Goal: Task Accomplishment & Management: Manage account settings

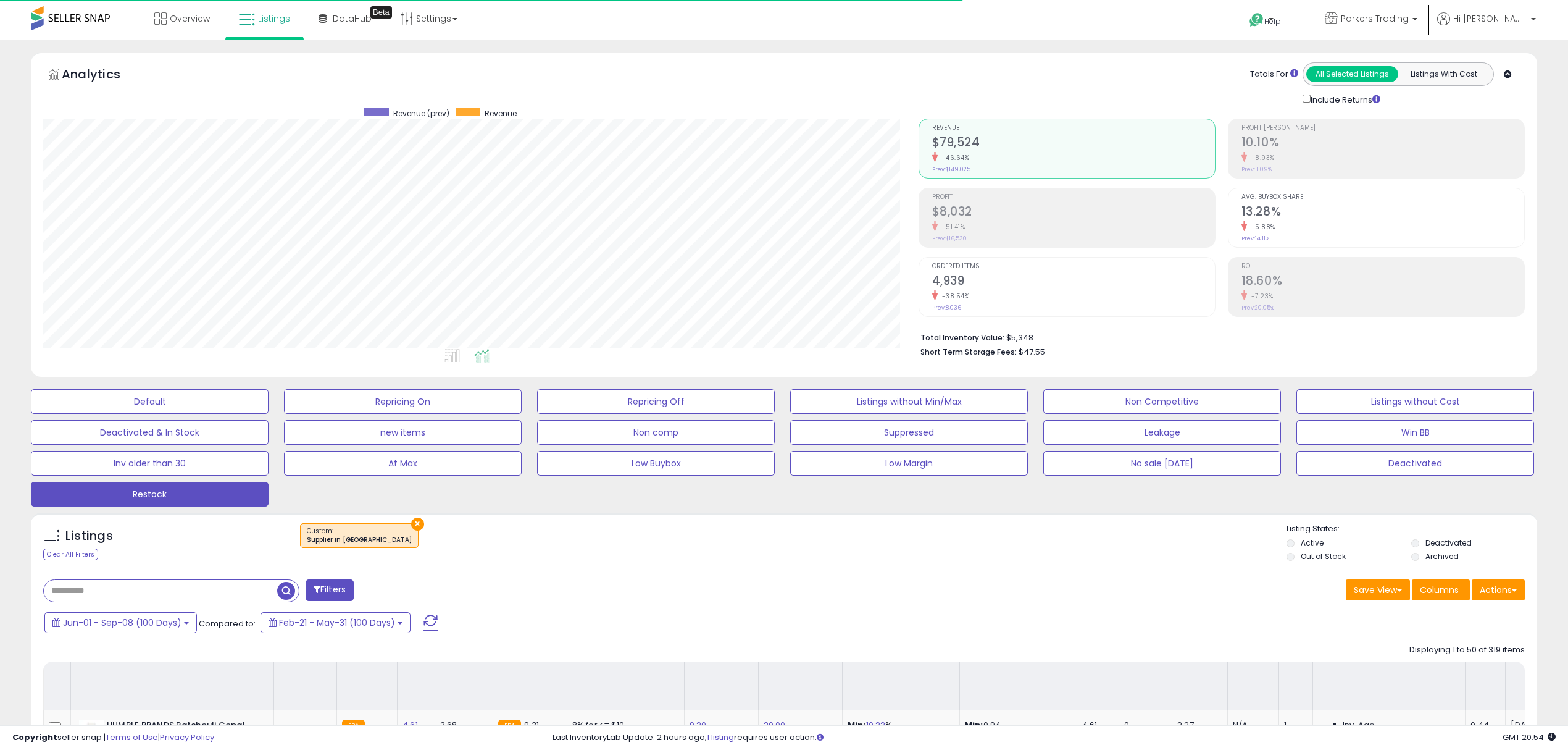
select select "**"
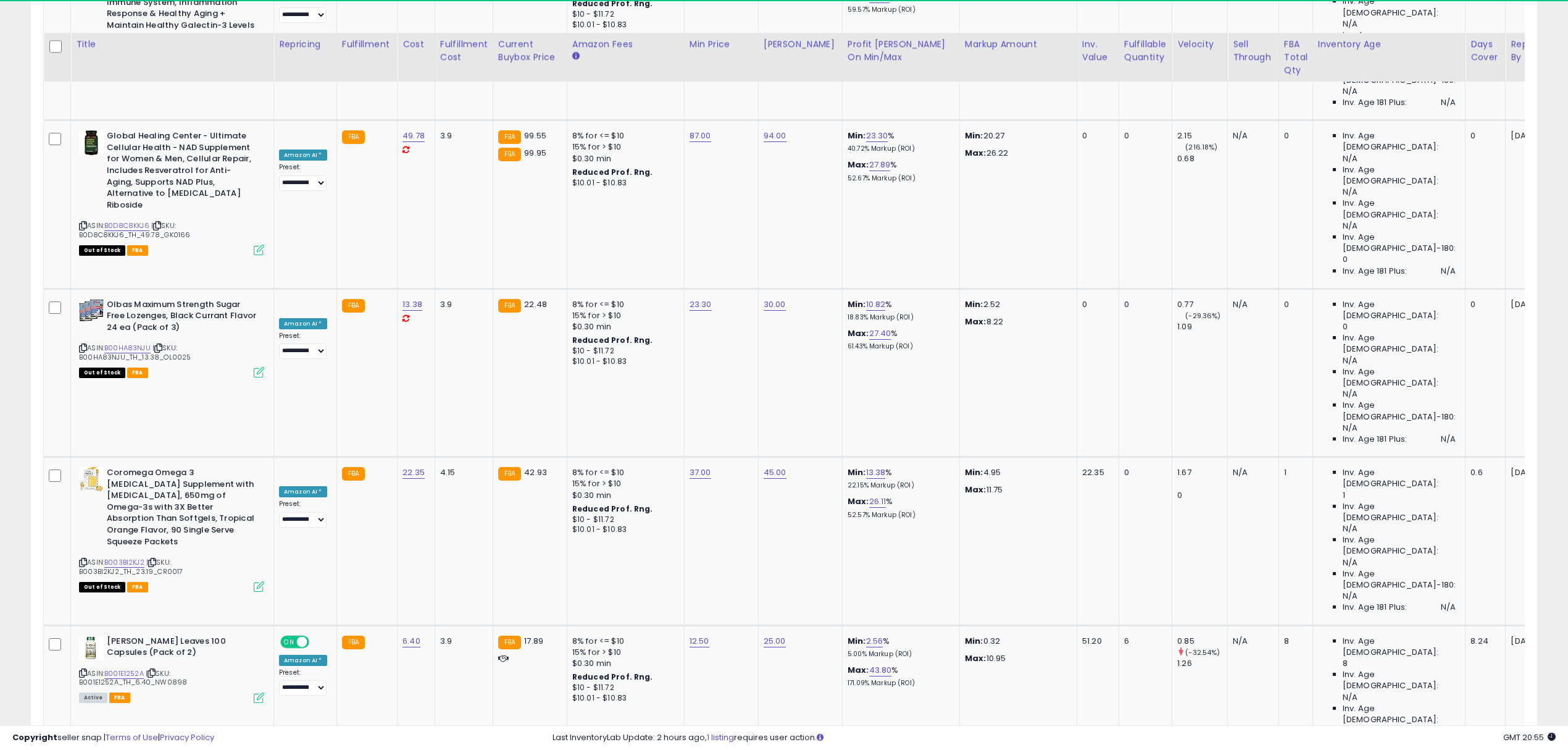
scroll to position [1512, 0]
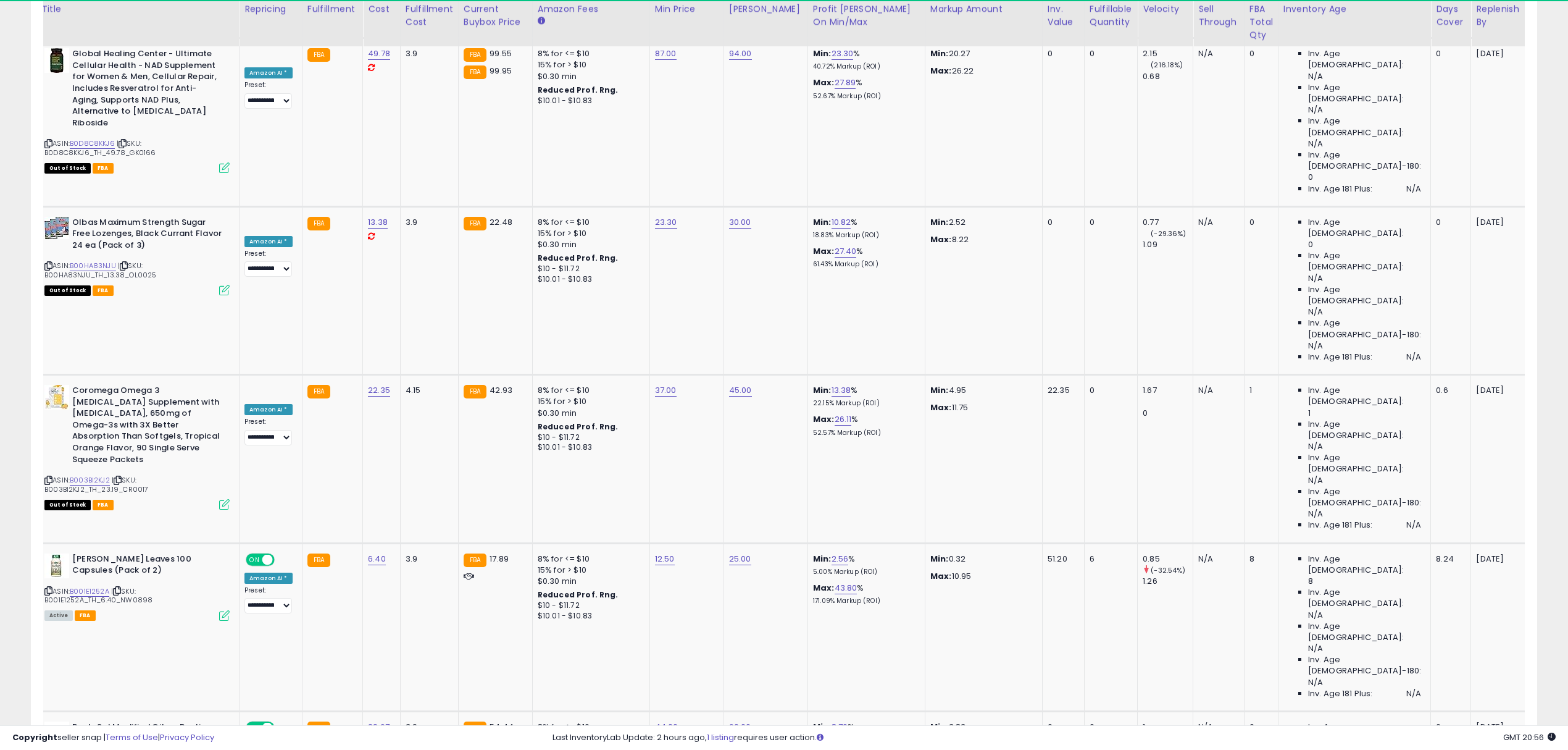
scroll to position [0, 63]
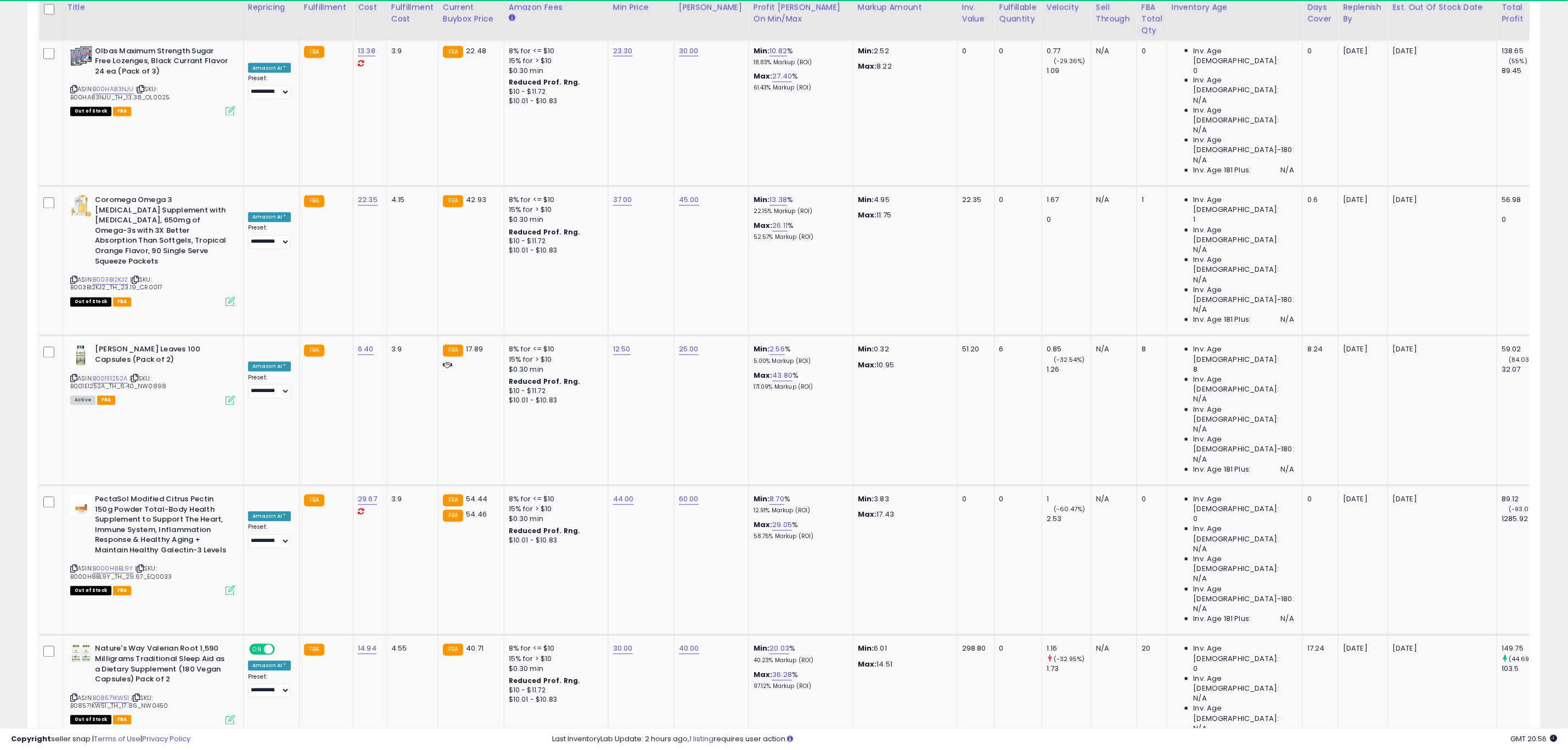
drag, startPoint x: 91, startPoint y: 1, endPoint x: 967, endPoint y: 414, distance: 968.5
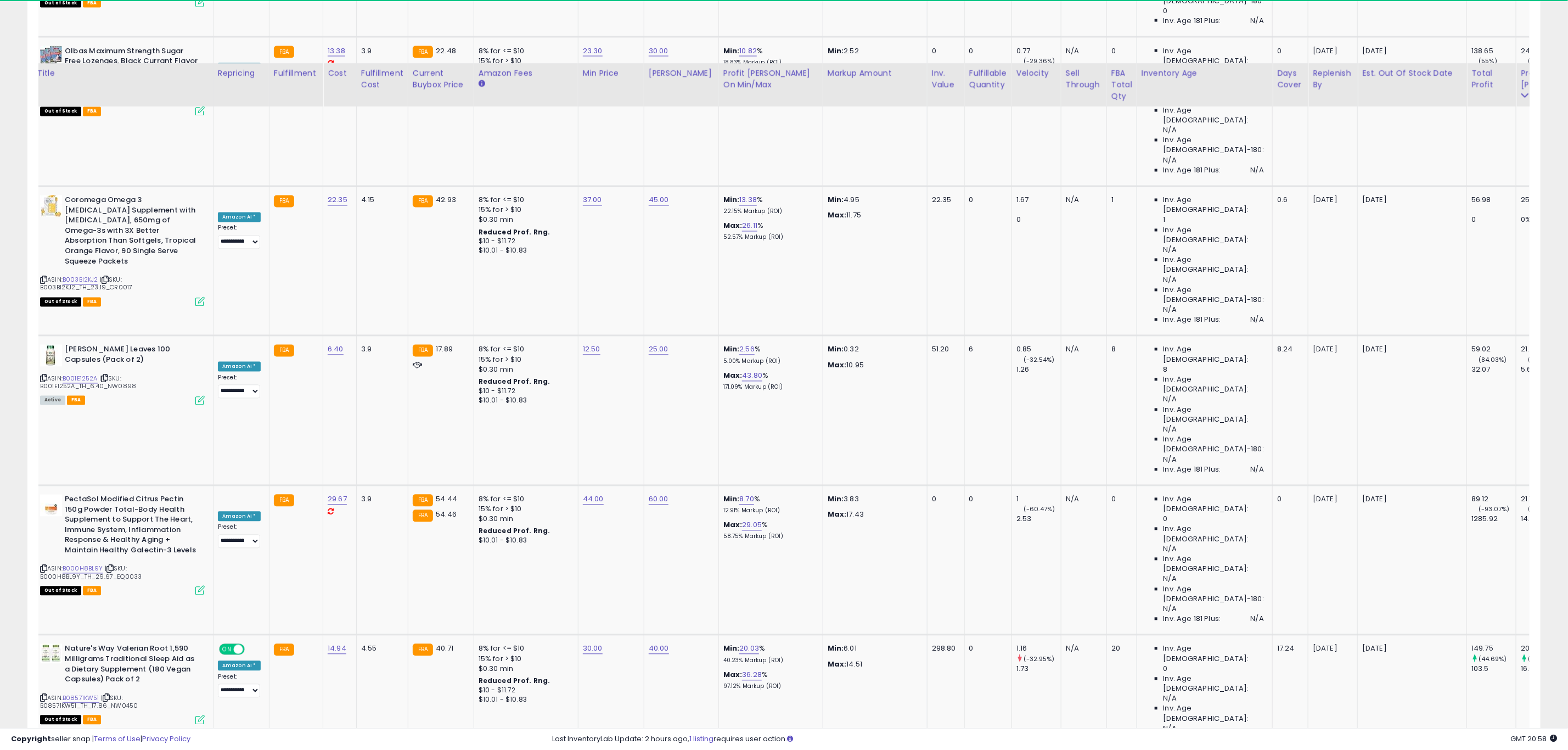
scroll to position [1656, 0]
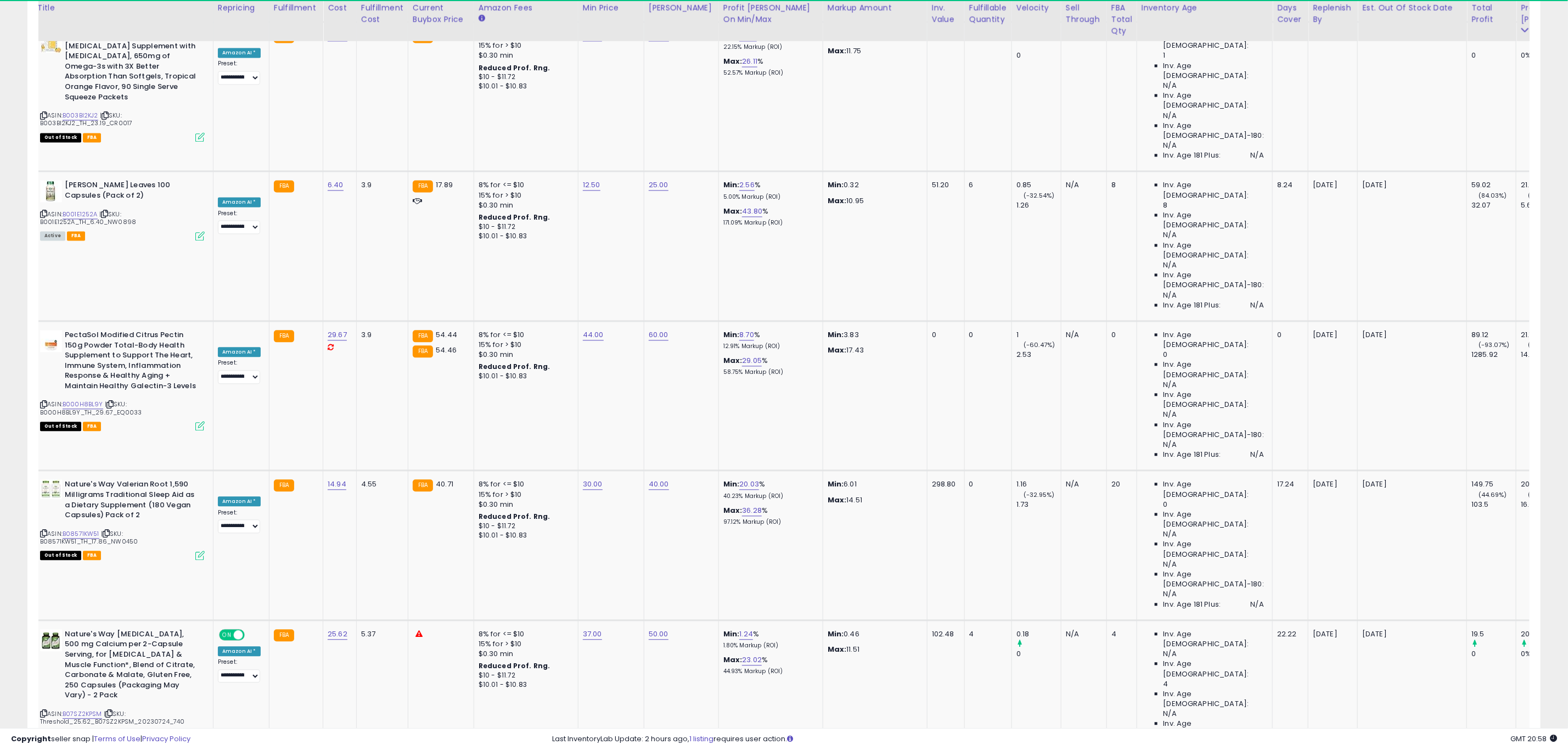
drag, startPoint x: 43, startPoint y: 387, endPoint x: 76, endPoint y: 388, distance: 33.0
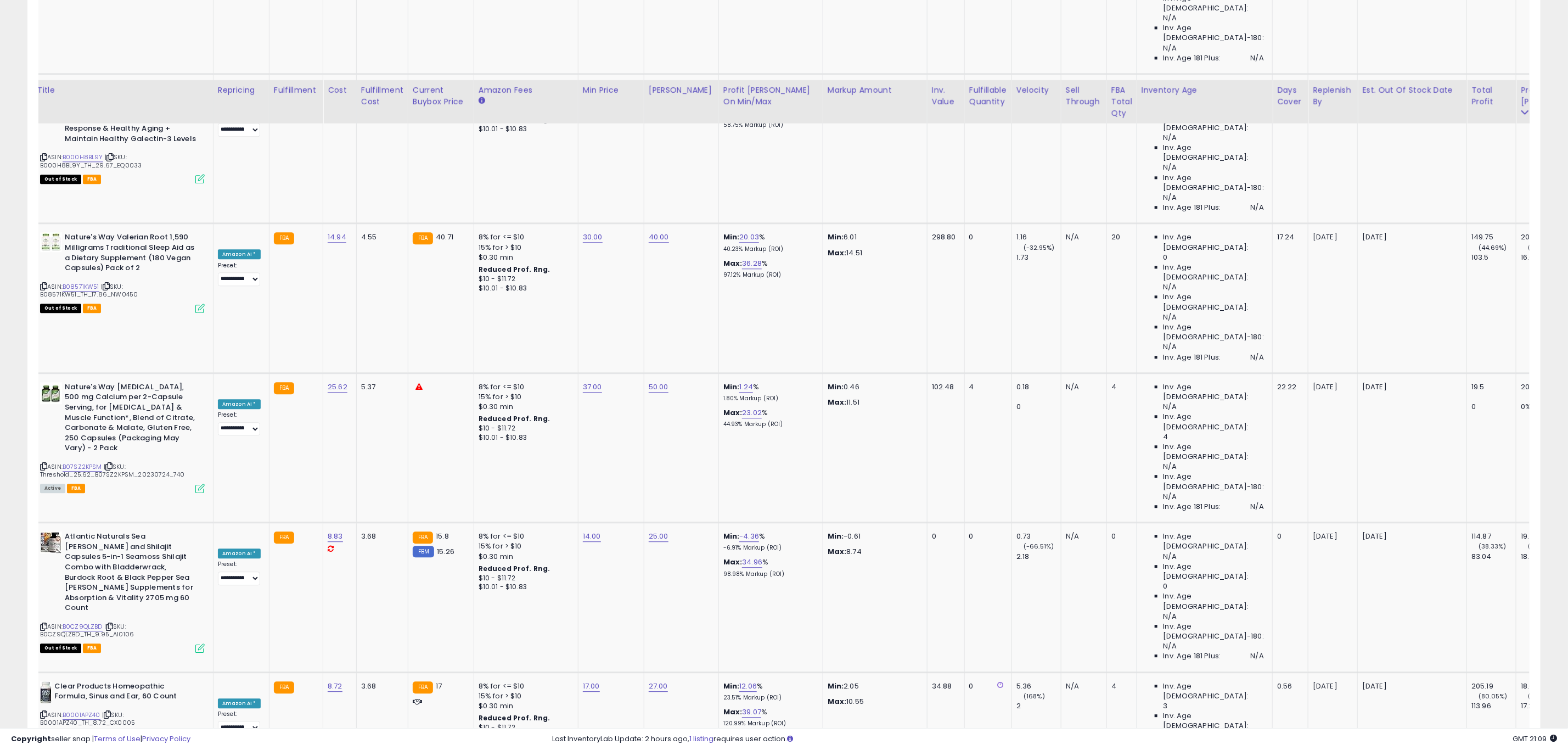
scroll to position [1985, 0]
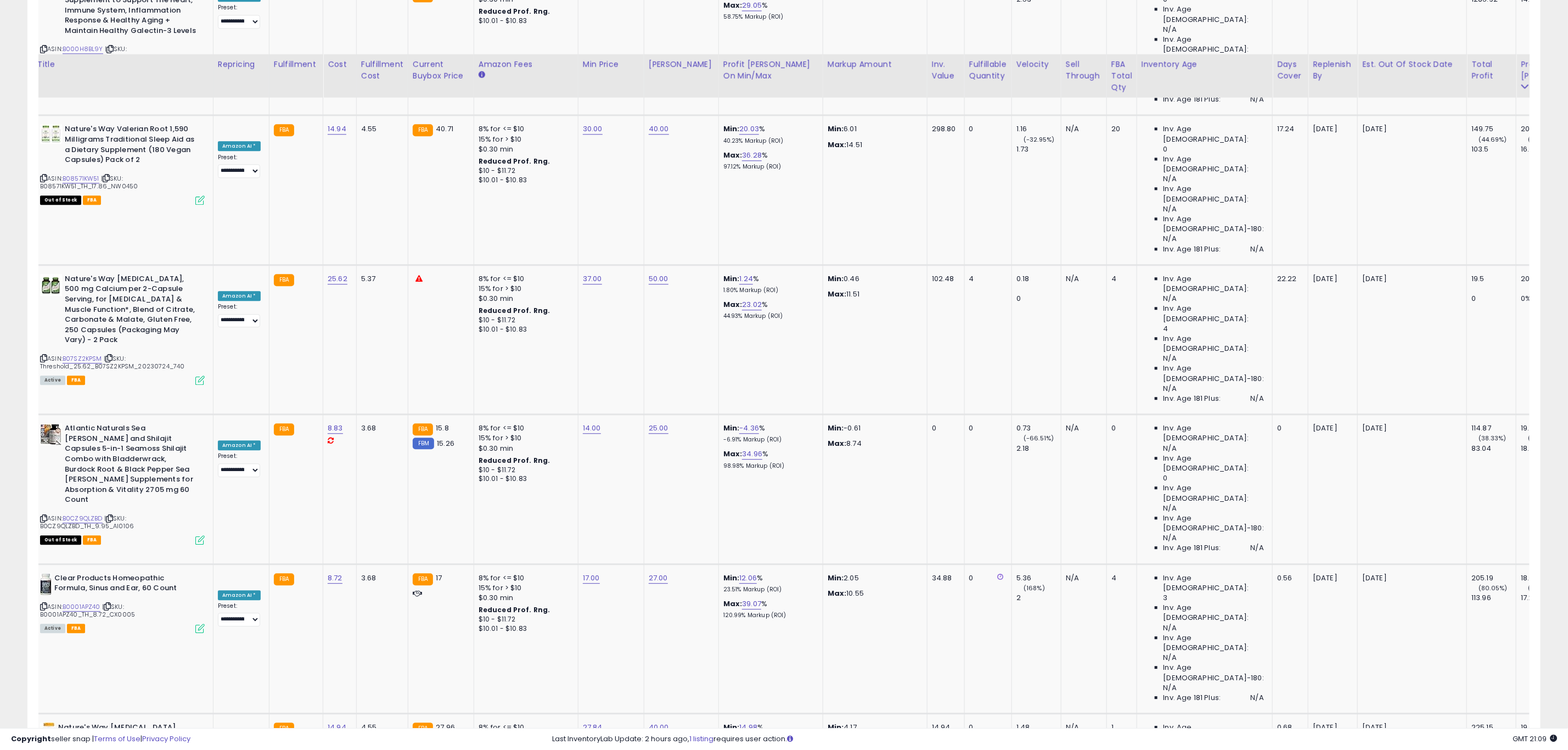
scroll to position [2068, 0]
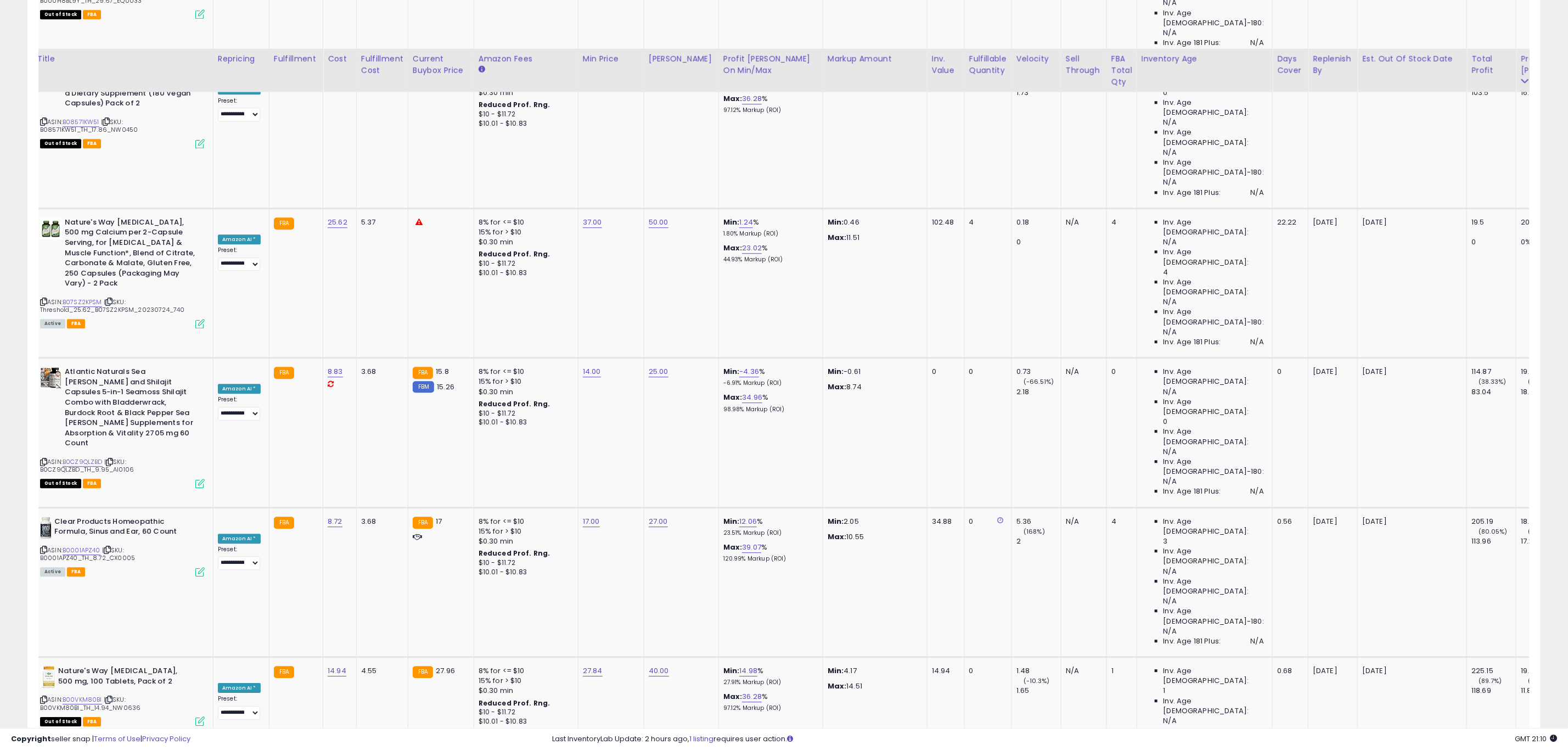
scroll to position [2233, 0]
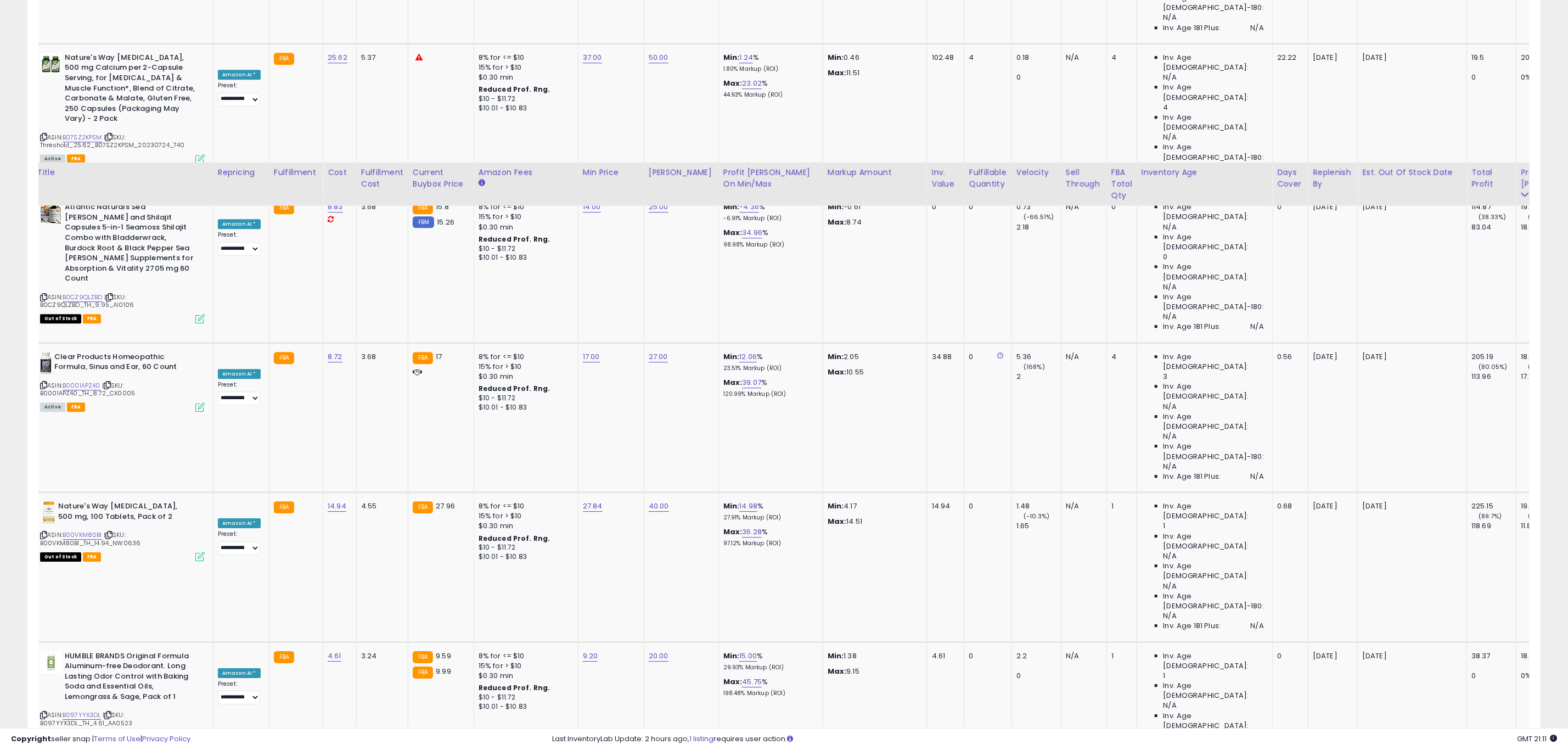
scroll to position [2397, 0]
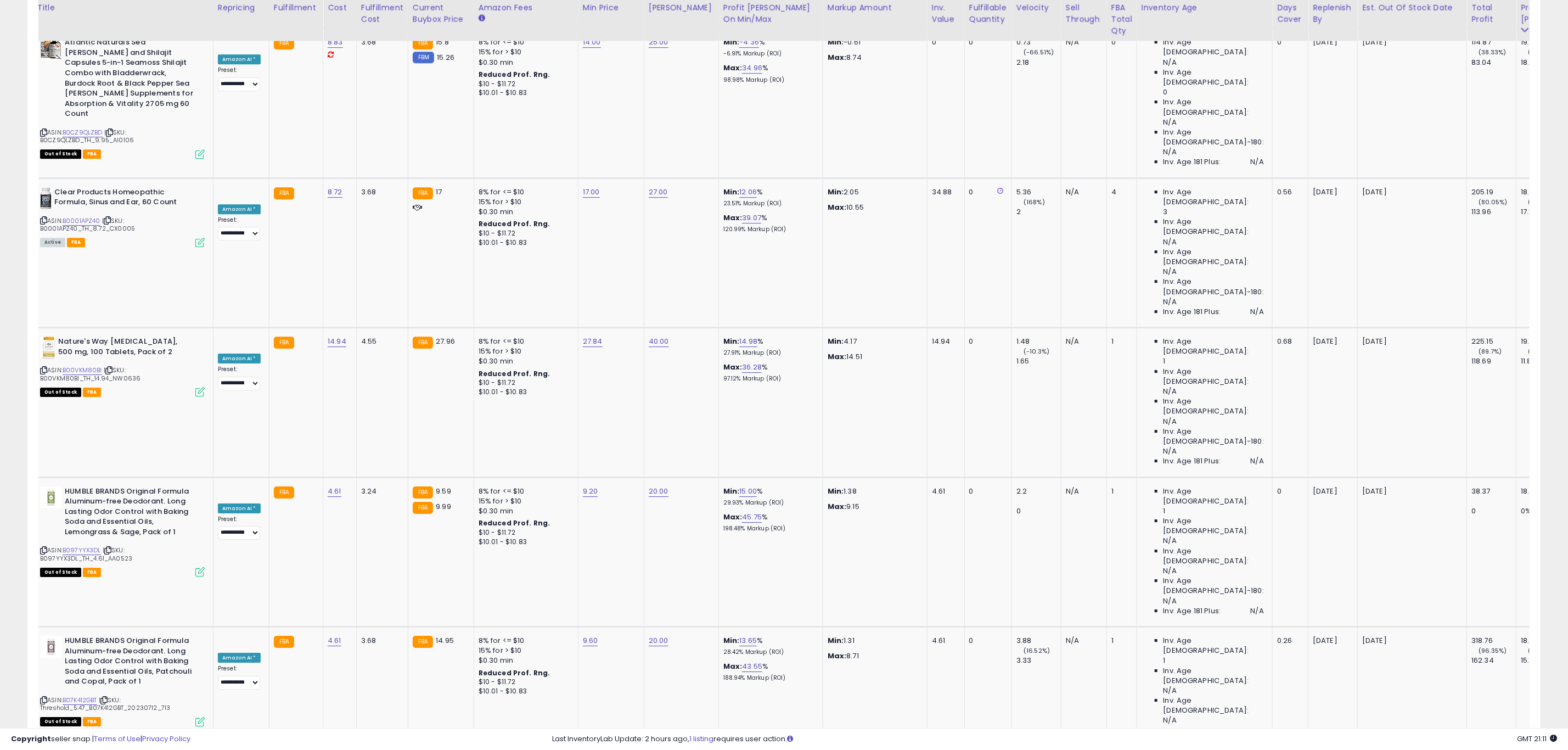
drag, startPoint x: 43, startPoint y: 287, endPoint x: 83, endPoint y: 280, distance: 40.6
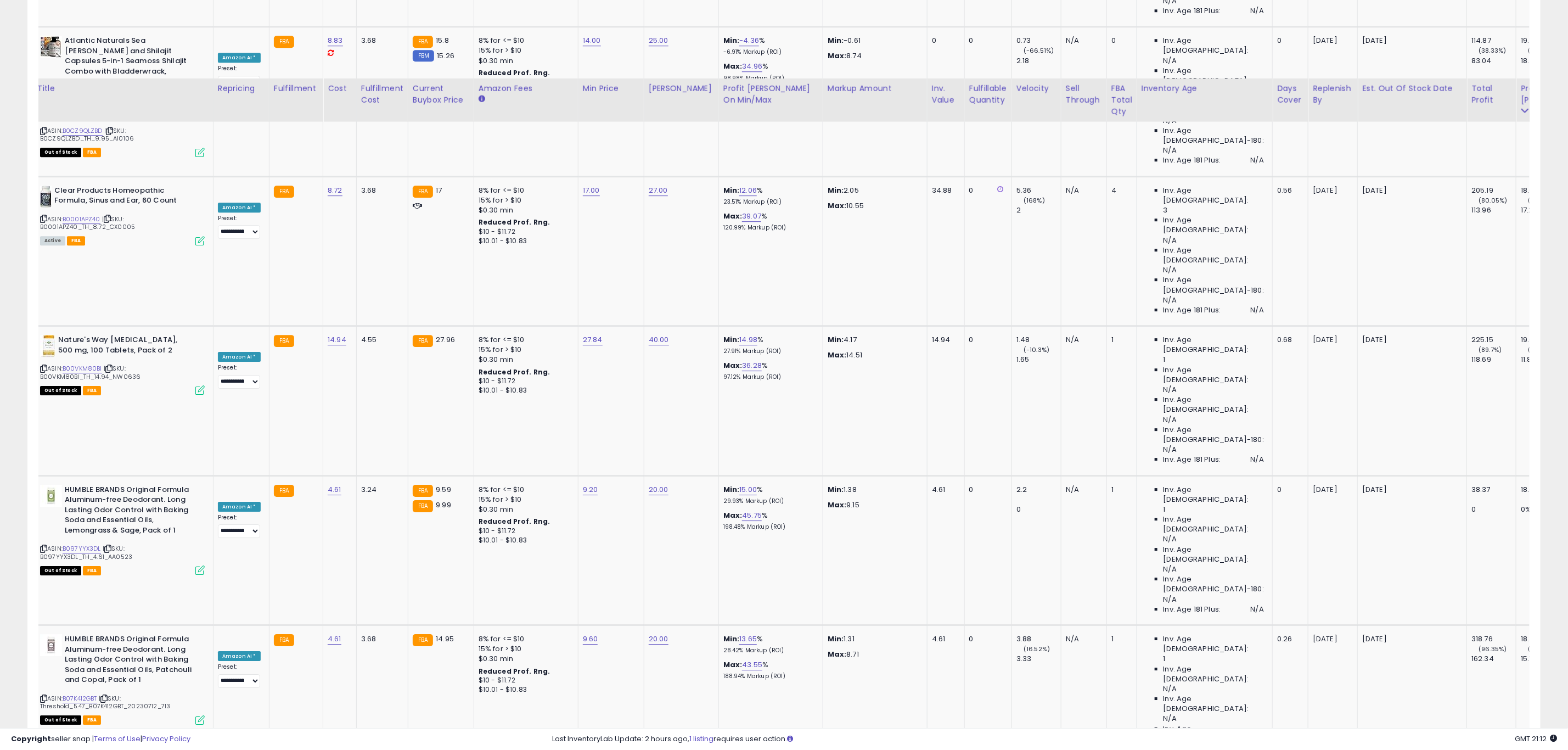
scroll to position [2480, 0]
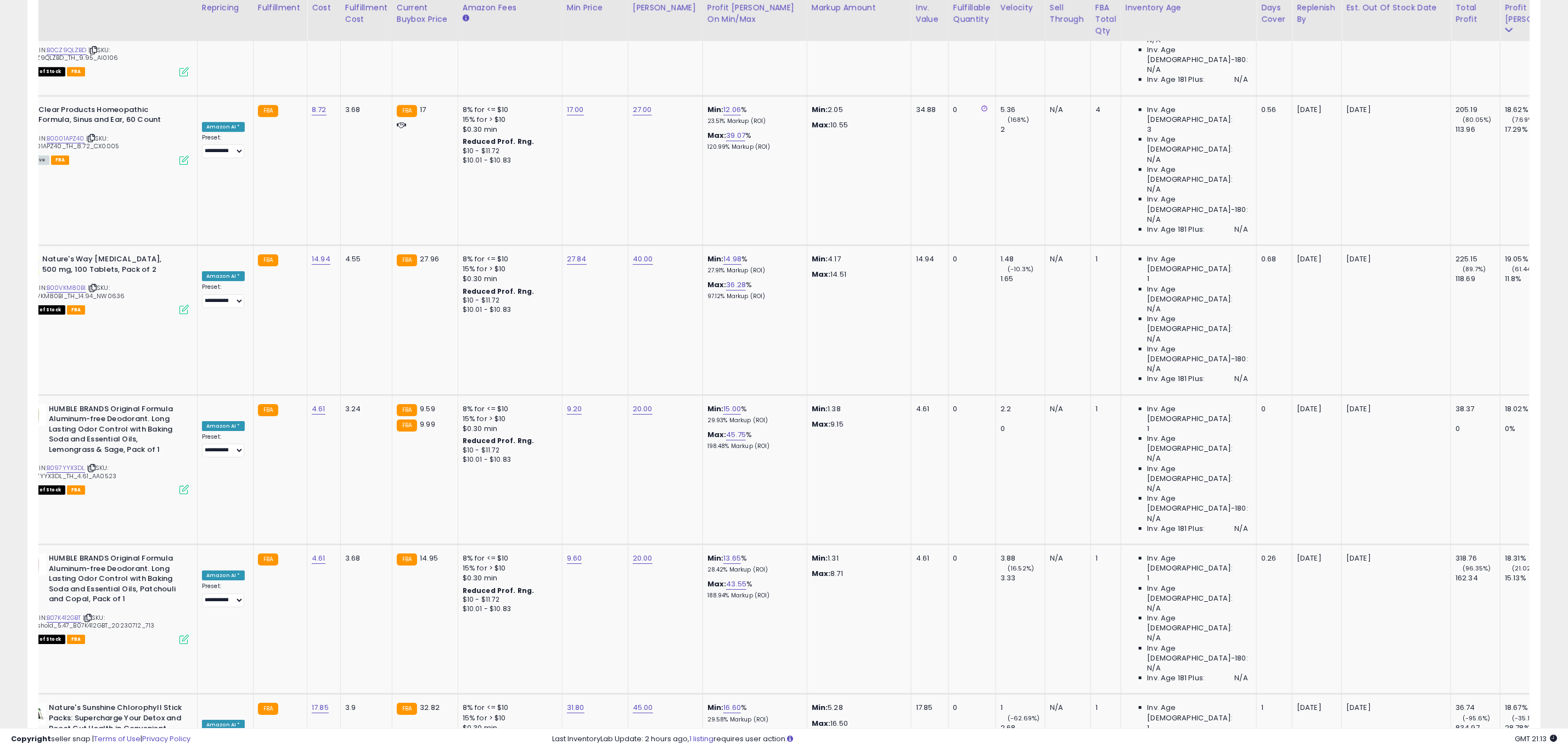
scroll to position [0, 56]
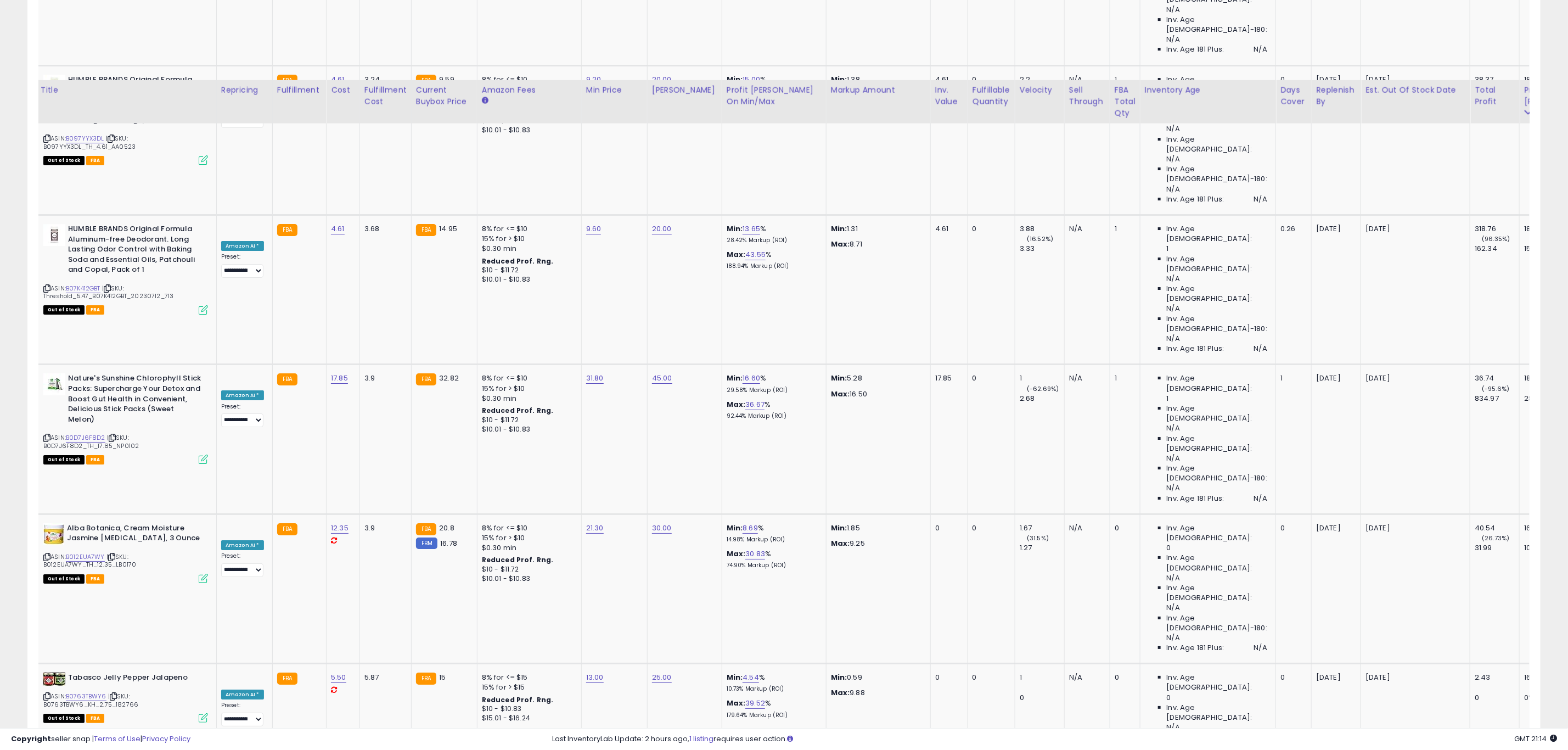
scroll to position [2891, 0]
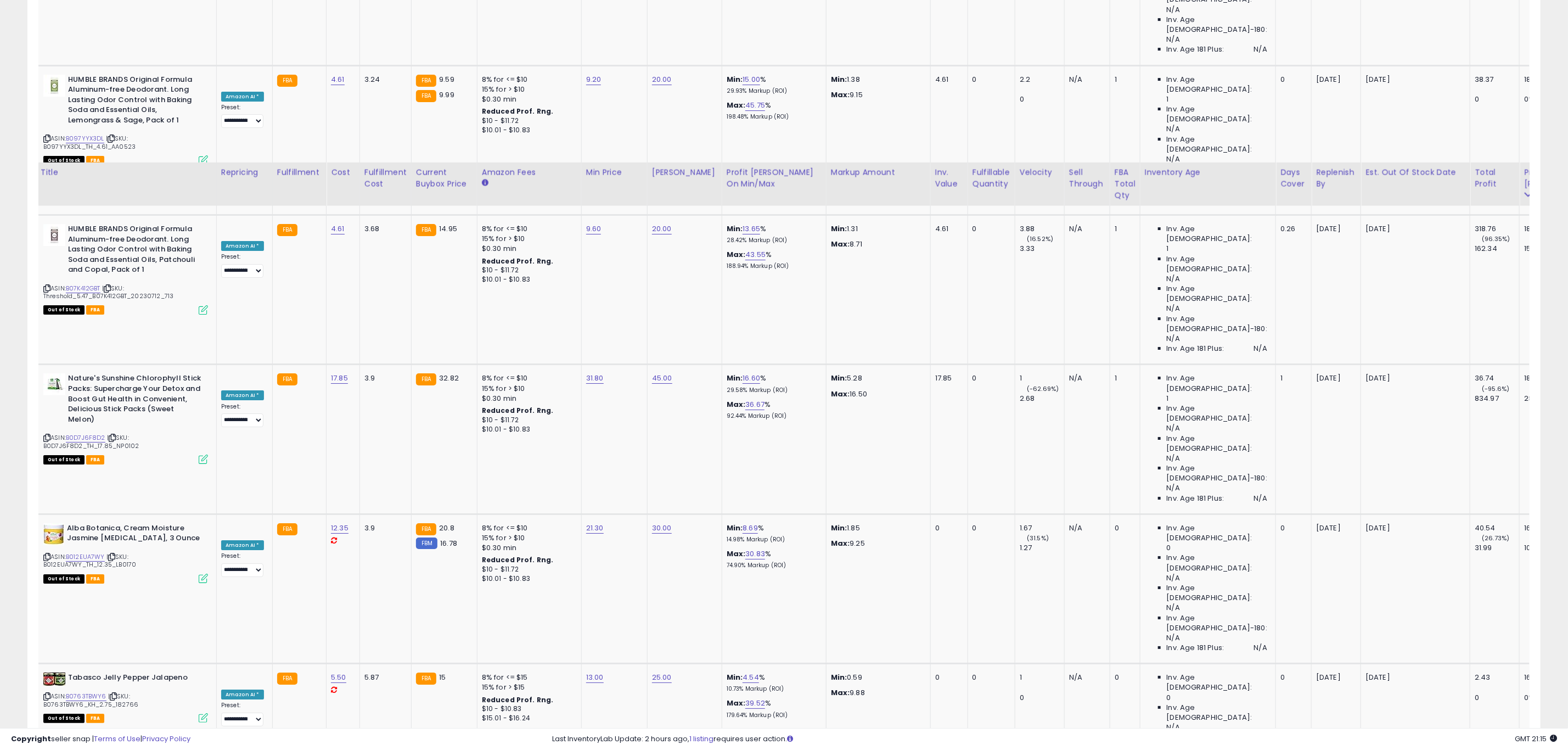
scroll to position [2974, 0]
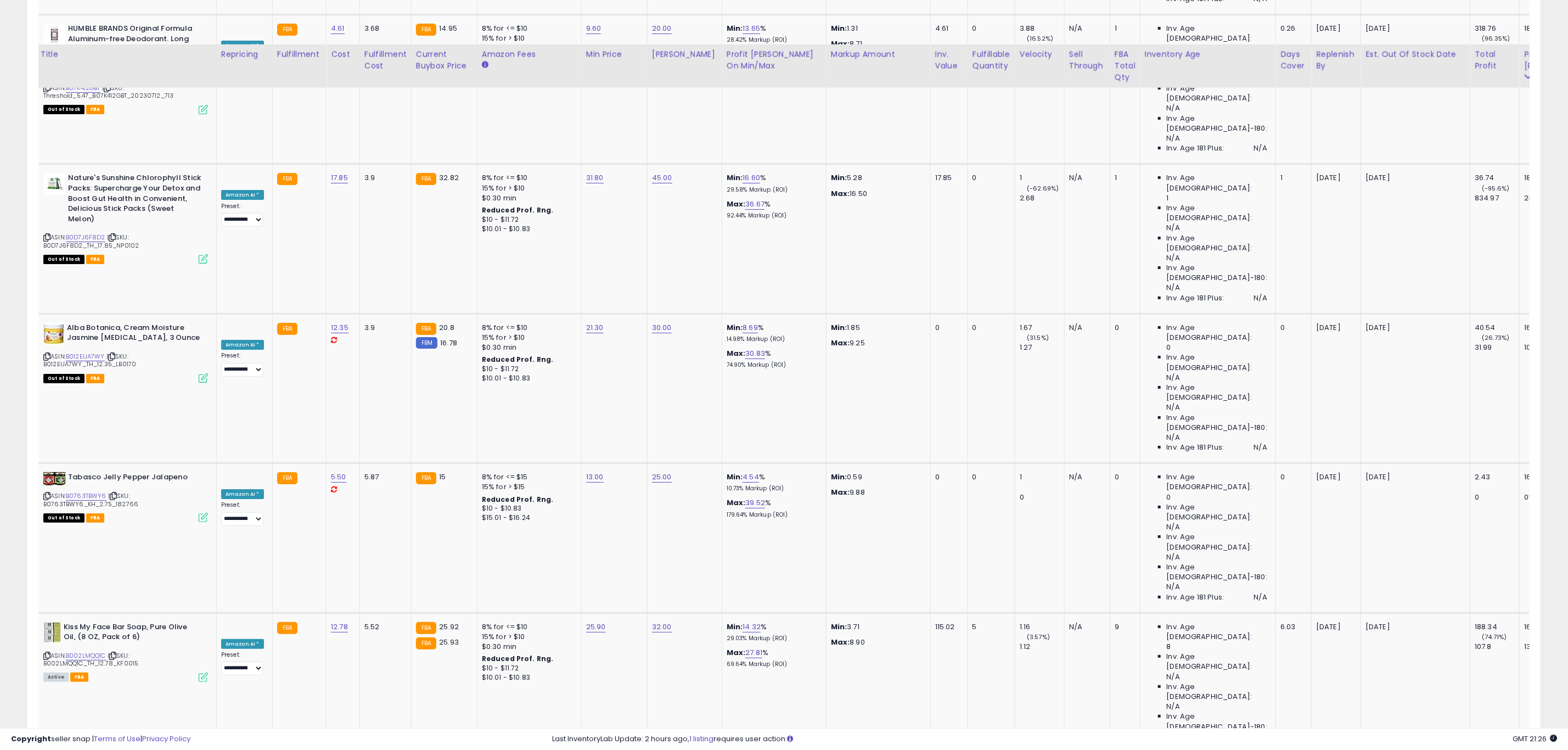
scroll to position [3056, 0]
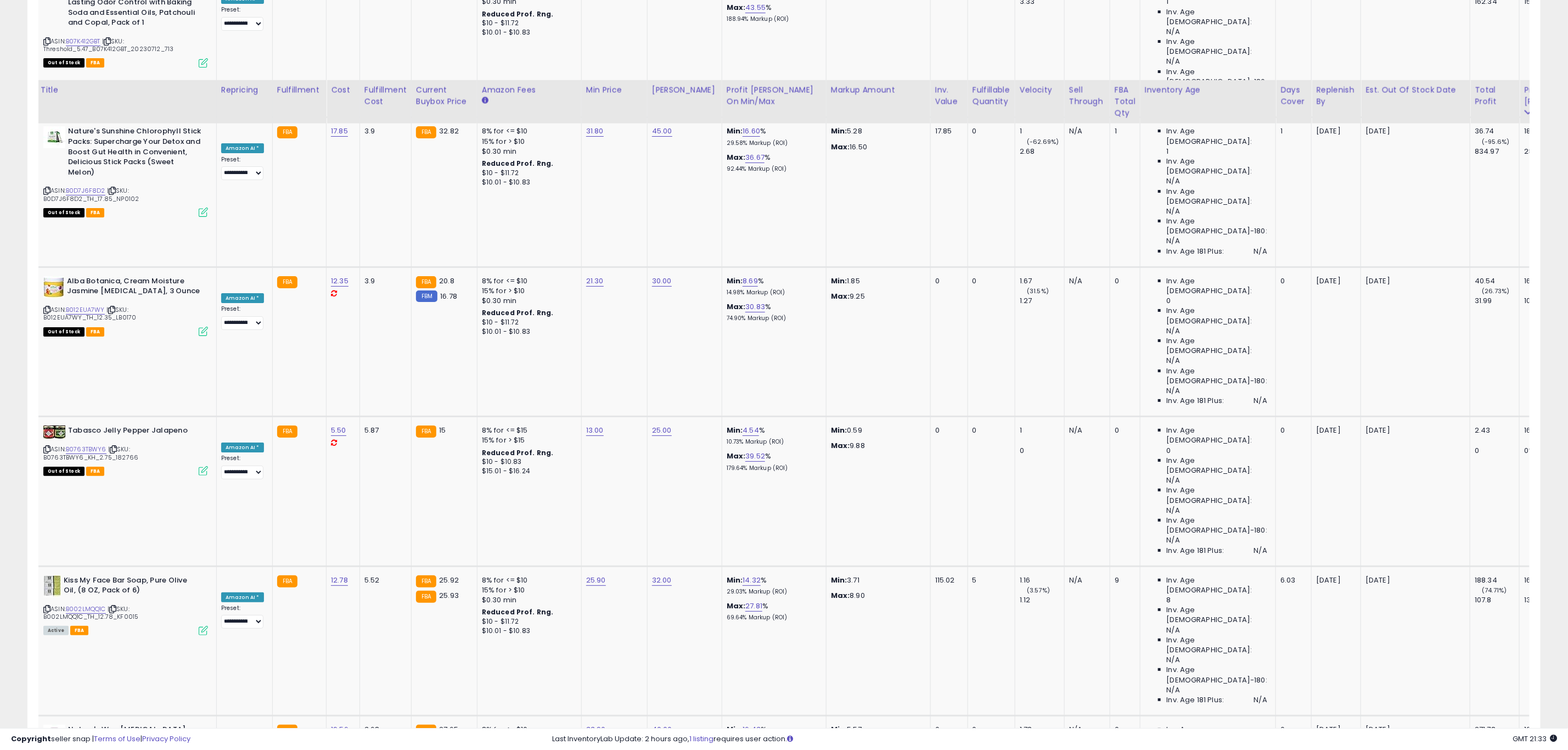
scroll to position [3139, 0]
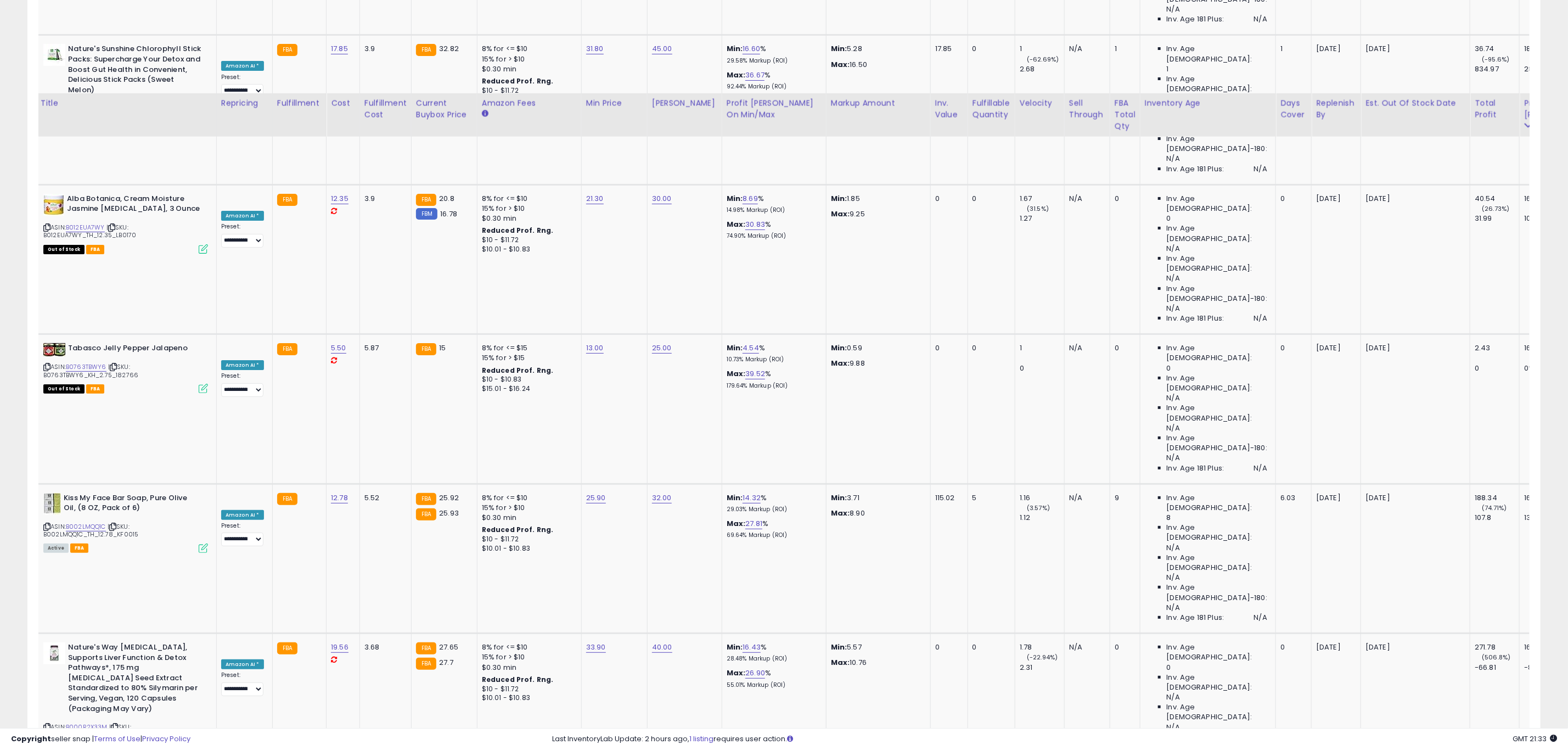
scroll to position [3303, 0]
